Goal: Find specific page/section: Find specific page/section

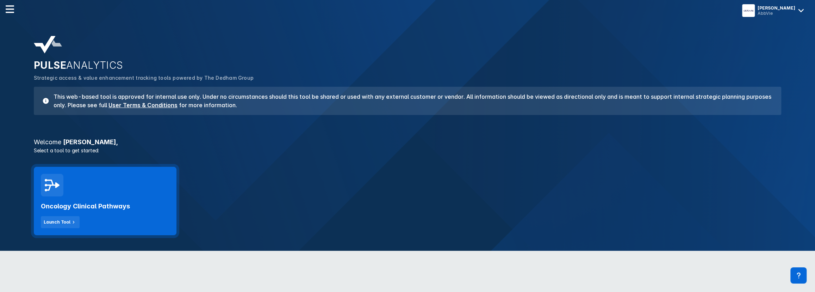
click at [114, 186] on div "Oncology Clinical Pathways Launch Tool" at bounding box center [105, 201] width 143 height 68
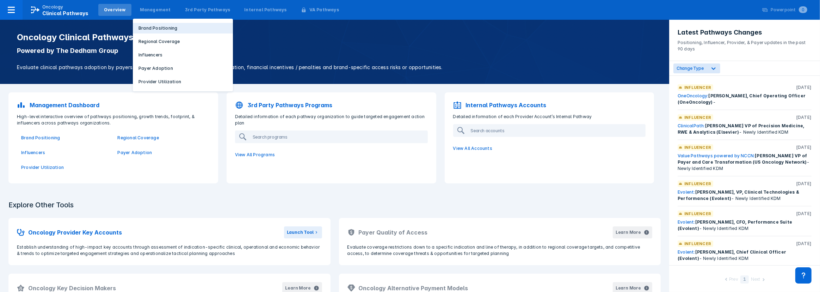
click at [151, 30] on p "Brand Positioning" at bounding box center [157, 28] width 39 height 6
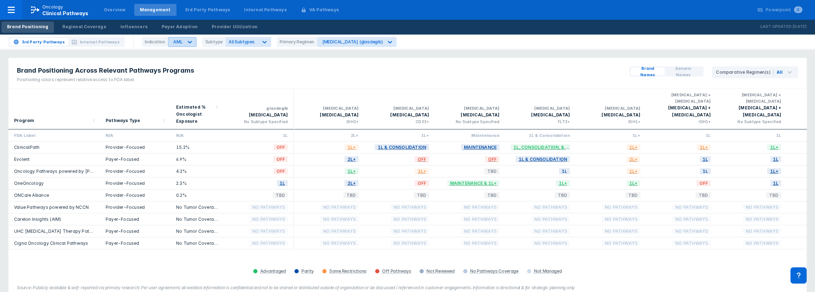
click at [186, 44] on icon at bounding box center [189, 41] width 7 height 7
click at [181, 98] on div "NSCLC" at bounding box center [190, 99] width 40 height 14
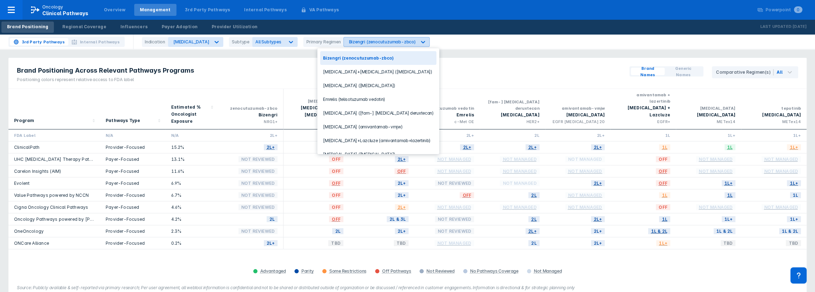
click at [352, 43] on div "Bizengri (zenocutuzumab-zbco)" at bounding box center [382, 41] width 67 height 5
click at [342, 98] on div "Emrelis (telisotuzumab vedotin)" at bounding box center [378, 99] width 116 height 14
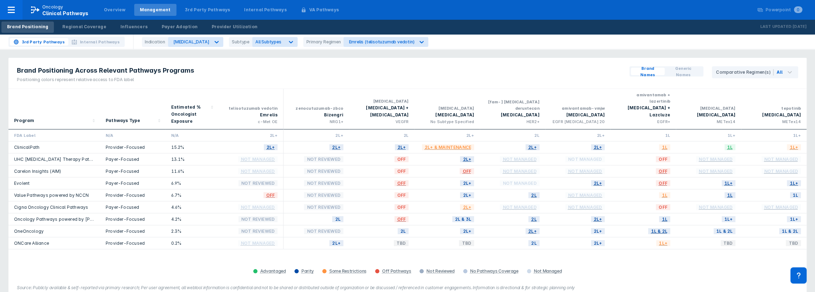
click at [247, 70] on div "Brand Positioning Across Relevant Pathways Programs Positioning colors represen…" at bounding box center [407, 73] width 798 height 31
